Goal: Information Seeking & Learning: Learn about a topic

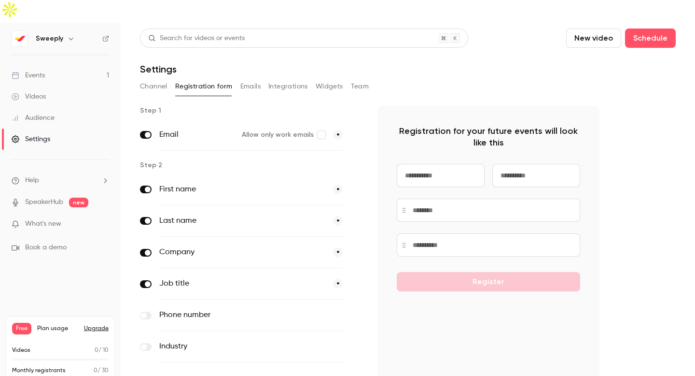
click at [101, 324] on button "Upgrade" at bounding box center [96, 328] width 25 height 8
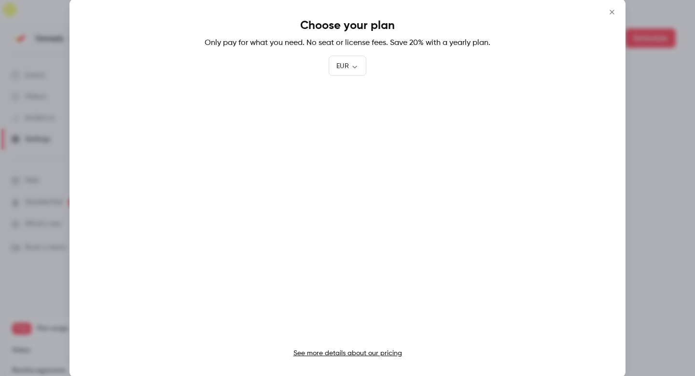
click at [611, 14] on icon "Close" at bounding box center [612, 12] width 12 height 8
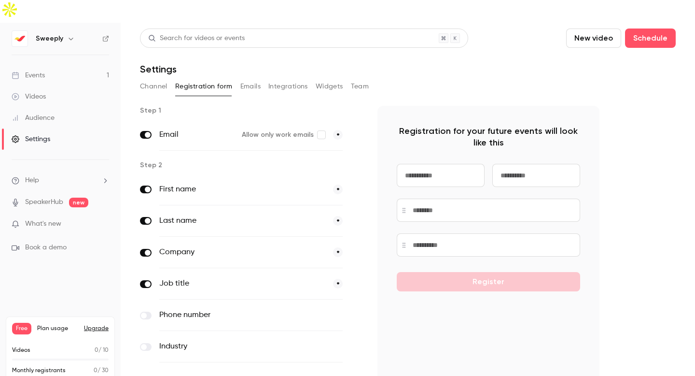
click at [51, 65] on link "Events 1" at bounding box center [60, 75] width 121 height 21
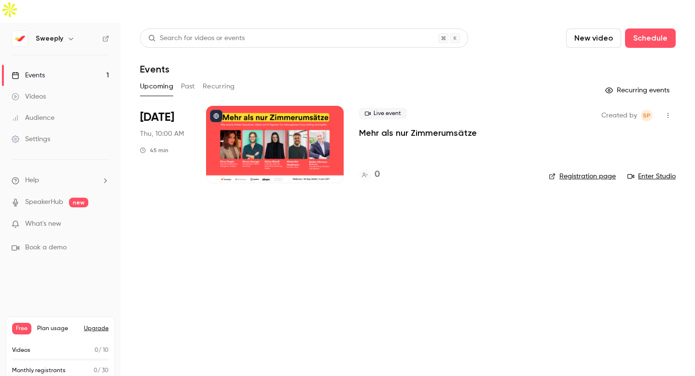
click at [45, 219] on span "What's new" at bounding box center [43, 224] width 36 height 10
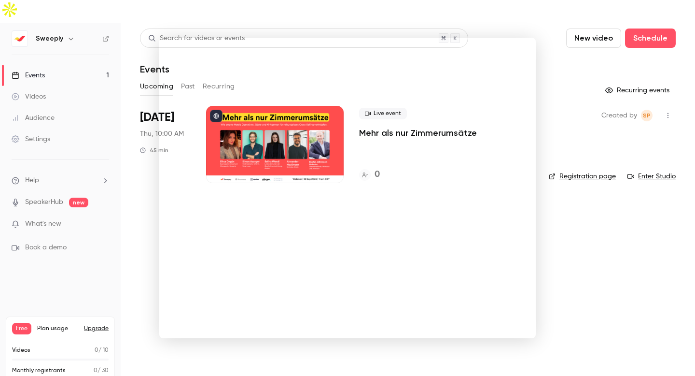
click at [53, 223] on div at bounding box center [347, 188] width 695 height 376
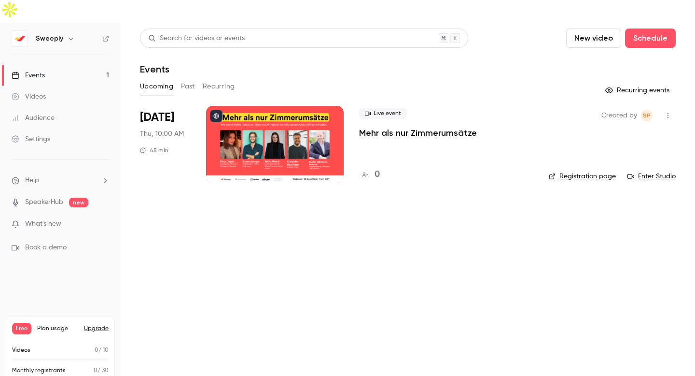
click at [57, 33] on div "Sweeply" at bounding box center [65, 39] width 59 height 12
click at [318, 28] on div "Search for videos or events" at bounding box center [304, 37] width 328 height 19
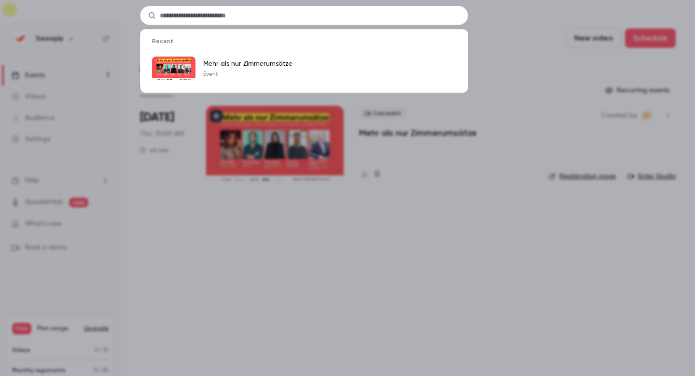
click at [364, 184] on div "Recent Mehr als nur Zimmerumsätze Event" at bounding box center [347, 188] width 695 height 376
